Goal: Task Accomplishment & Management: Manage account settings

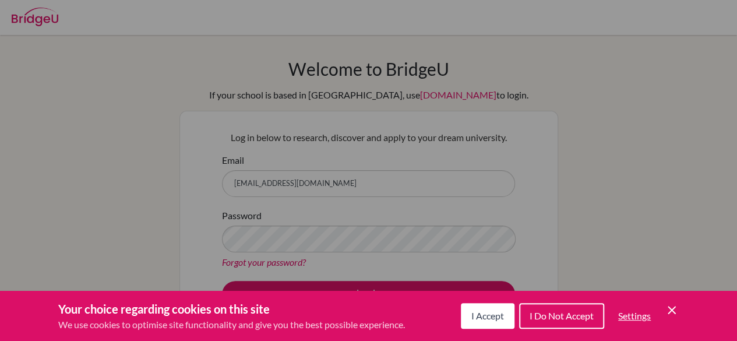
click at [674, 307] on icon "Cookie Control Close Icon" at bounding box center [672, 310] width 14 height 14
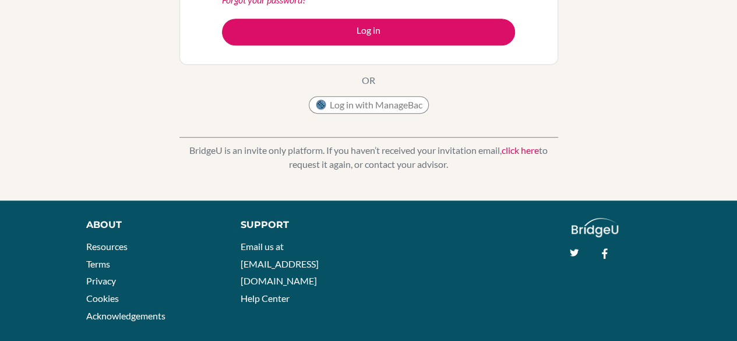
scroll to position [280, 0]
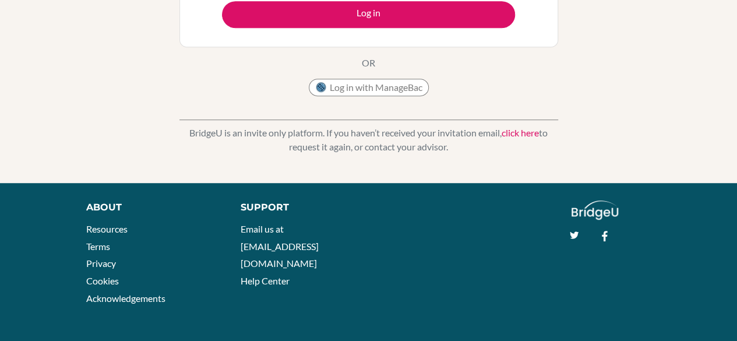
click at [117, 189] on footer "About Resources Terms Privacy Cookies Acknowledgements Support Email us at hi@b…" at bounding box center [368, 262] width 737 height 159
click at [323, 82] on img at bounding box center [321, 88] width 12 height 12
click at [317, 89] on img at bounding box center [321, 88] width 12 height 12
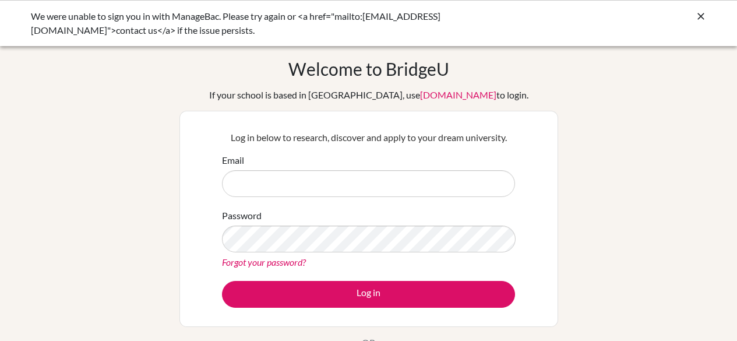
scroll to position [115, 0]
type input "[EMAIL_ADDRESS][DOMAIN_NAME]"
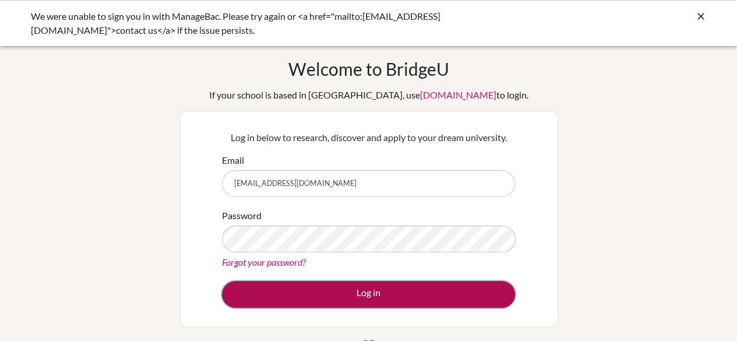
click at [278, 291] on button "Log in" at bounding box center [368, 294] width 293 height 27
